Goal: Unclear: Unclear

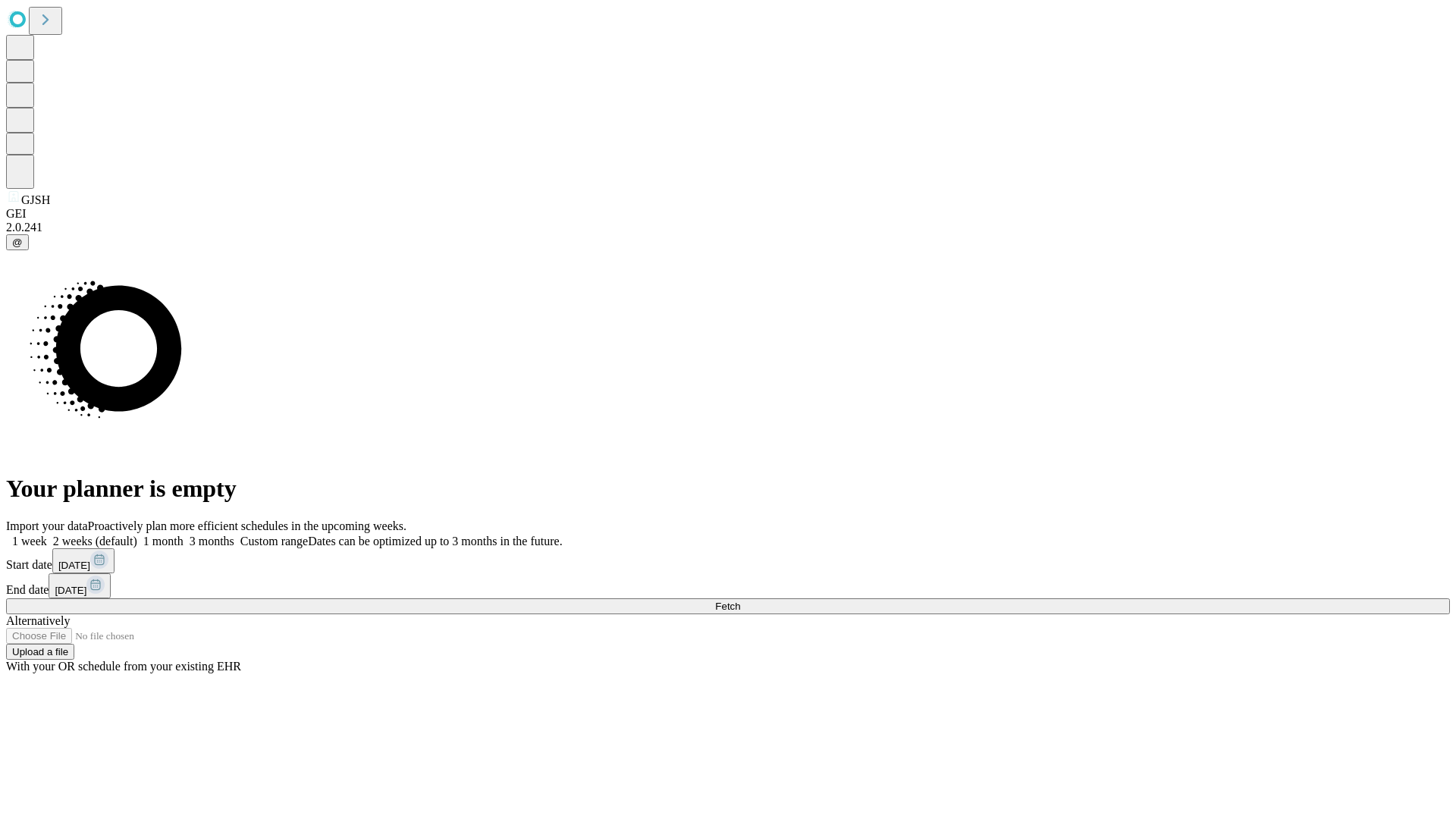
click at [740, 601] on span "Fetch" at bounding box center [728, 606] width 25 height 12
